Goal: Answer question/provide support

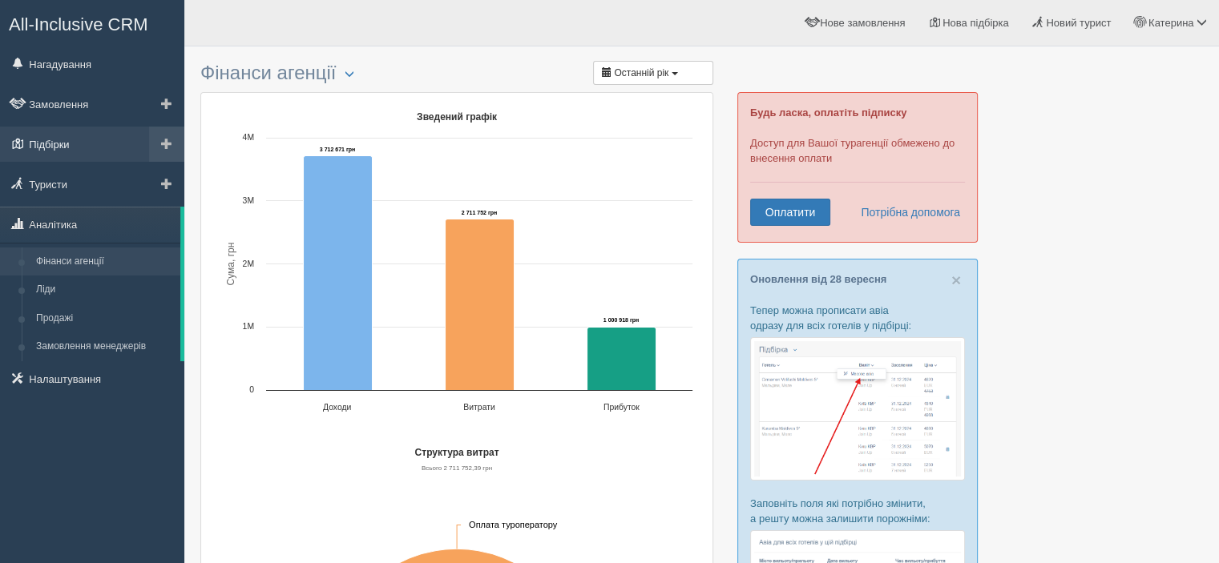
click at [62, 144] on link "Підбірки" at bounding box center [92, 144] width 184 height 35
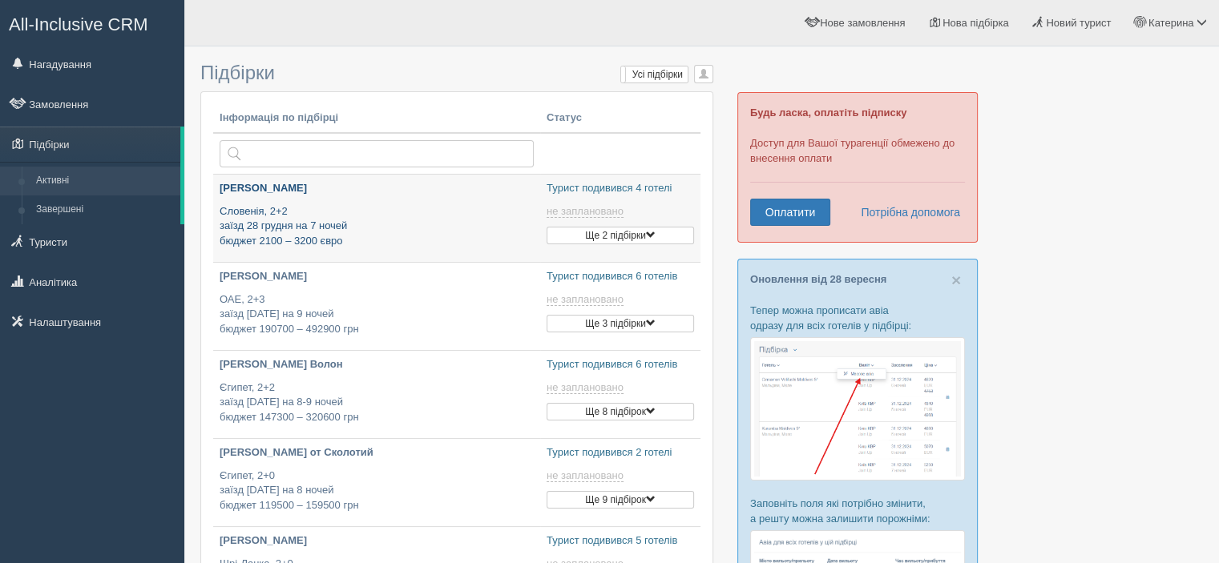
type input "[DATE] 17:35"
click at [433, 200] on div "Бентсало Оксана Словенія, 2+2 заїзд 28 грудня на 7 ночей бюджет 2100 – 3200 євро" at bounding box center [377, 214] width 314 height 67
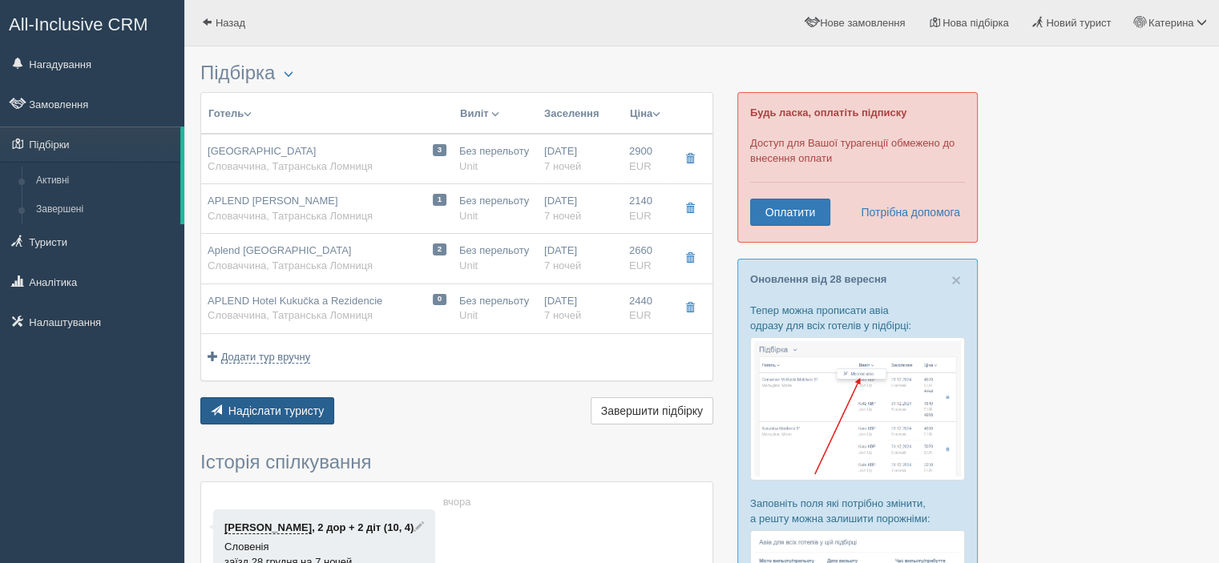
drag, startPoint x: 285, startPoint y: 413, endPoint x: 236, endPoint y: 416, distance: 49.8
click at [236, 416] on button "Надіслати туристу Надіслати" at bounding box center [267, 410] width 134 height 27
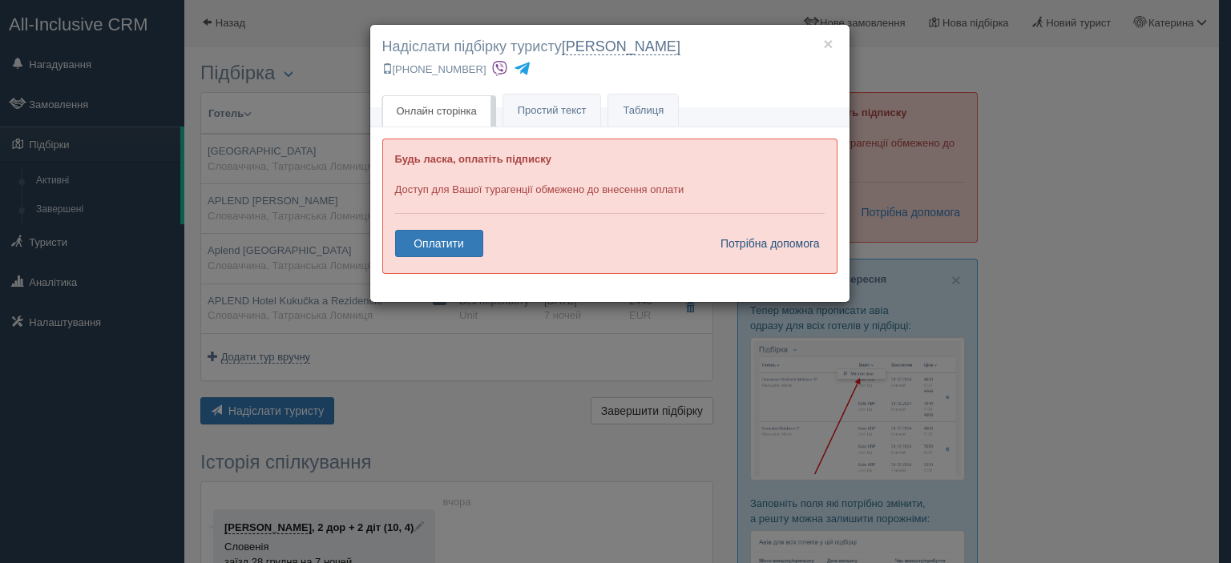
click at [768, 235] on link "Потрібна допомога" at bounding box center [765, 243] width 111 height 27
